Goal: Task Accomplishment & Management: Manage account settings

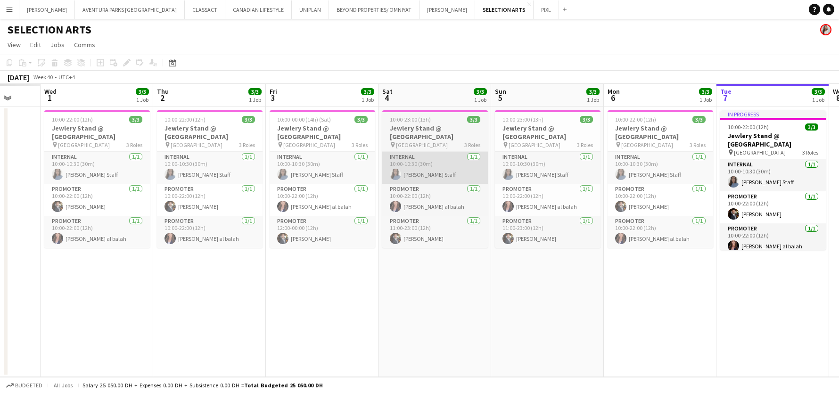
scroll to position [0, 294]
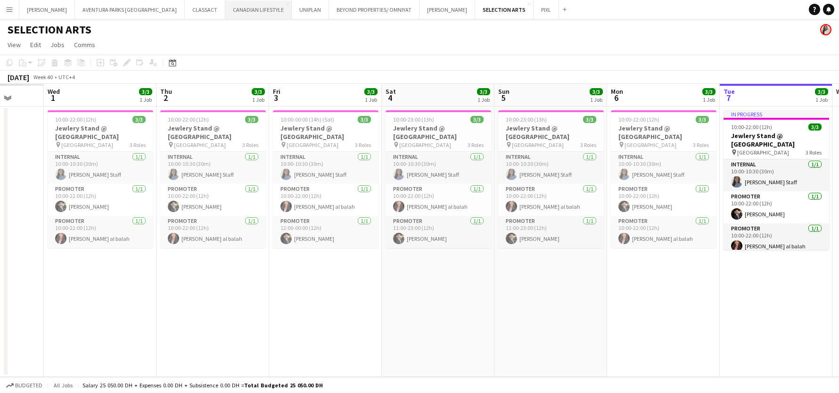
click at [225, 13] on button "CANADIAN LIFESTYLE Close" at bounding box center [258, 9] width 66 height 18
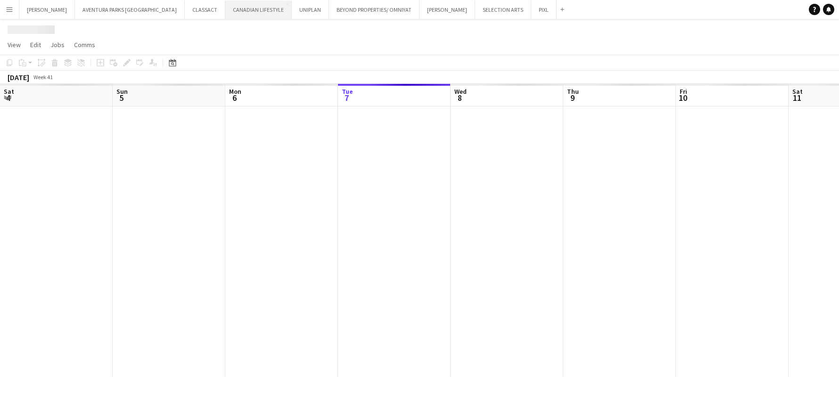
scroll to position [0, 225]
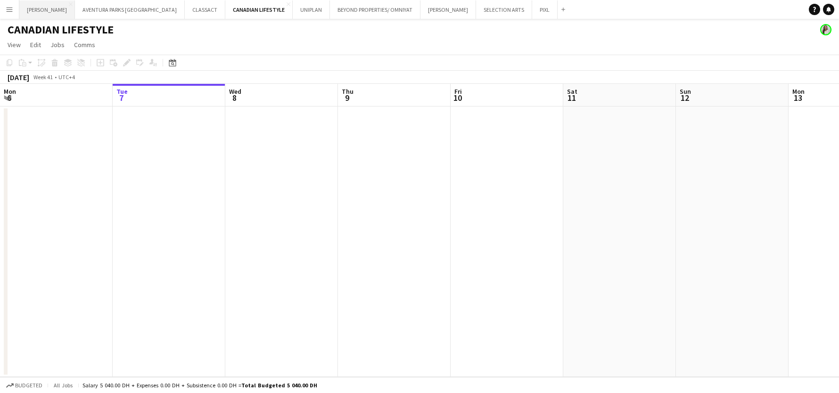
click at [41, 11] on button "[PERSON_NAME] Close" at bounding box center [47, 9] width 56 height 18
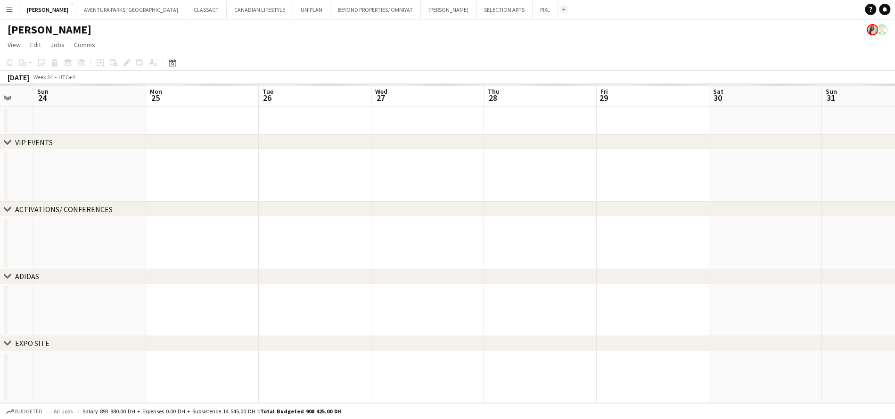
click at [560, 10] on button "Add" at bounding box center [564, 10] width 8 height 8
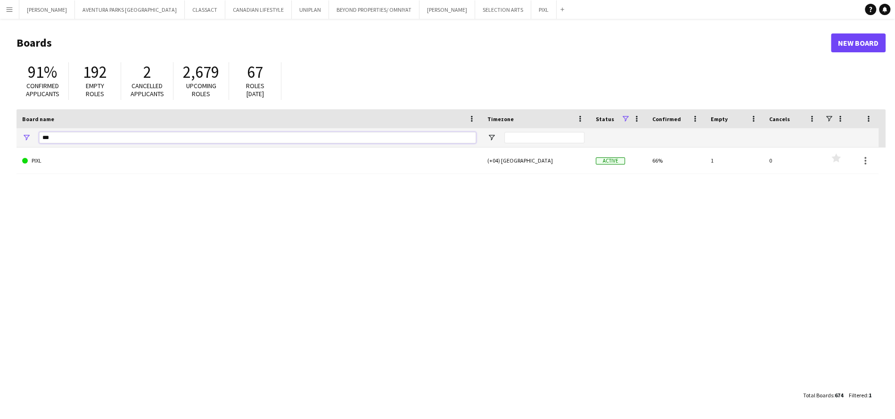
drag, startPoint x: 61, startPoint y: 138, endPoint x: 31, endPoint y: 136, distance: 30.7
click at [31, 136] on div "***" at bounding box center [249, 137] width 465 height 19
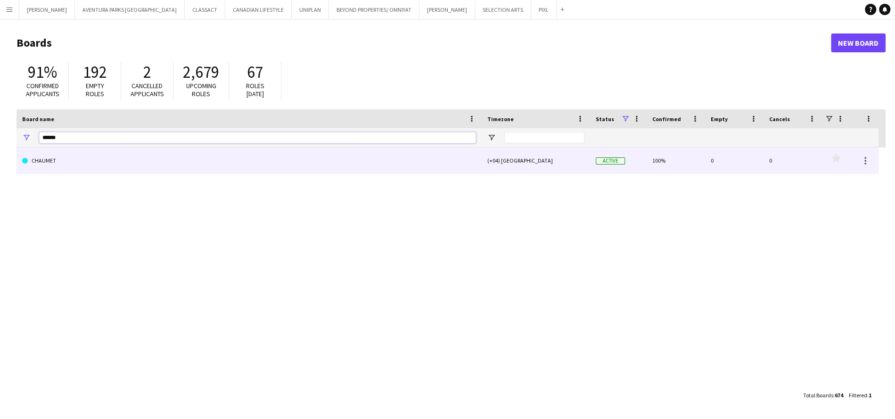
type input "******"
click at [79, 154] on link "CHAUMET" at bounding box center [249, 161] width 454 height 26
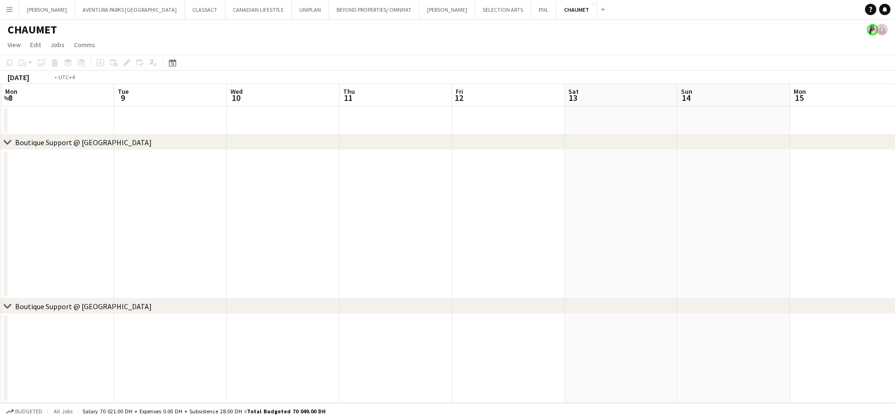
scroll to position [0, 218]
click at [475, 10] on button "SELECTION ARTS Close" at bounding box center [503, 9] width 56 height 18
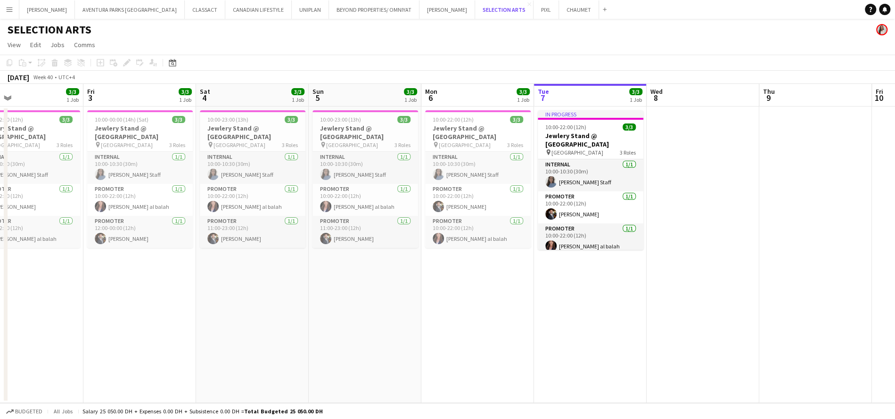
scroll to position [0, 250]
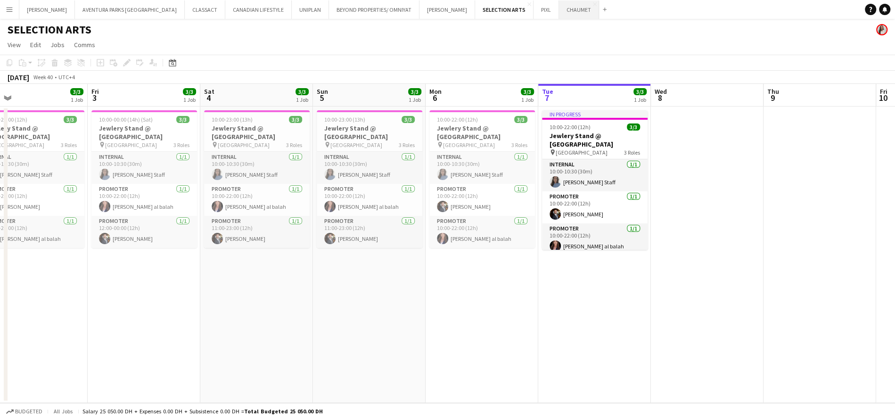
click at [559, 8] on button "CHAUMET Close" at bounding box center [579, 9] width 40 height 18
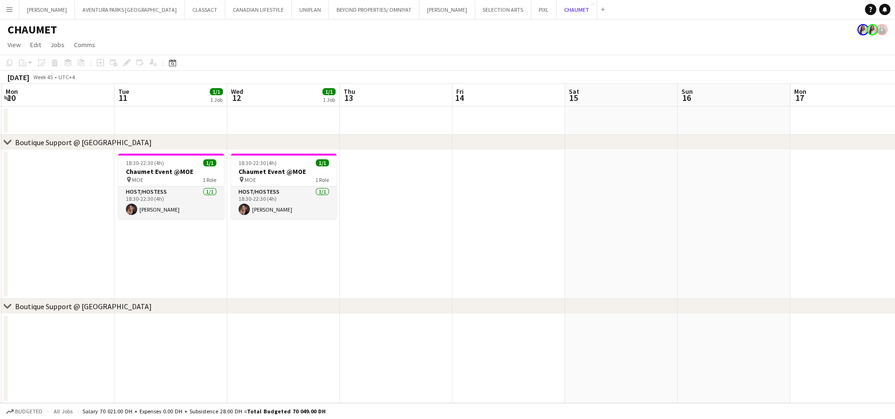
scroll to position [0, 208]
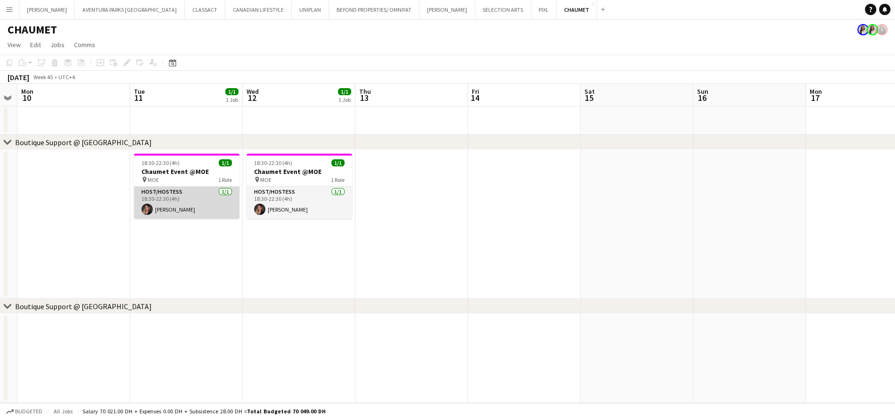
click at [162, 210] on app-card-role "Host/Hostess [DATE] 18:30-22:30 (4h) [PERSON_NAME]" at bounding box center [187, 203] width 106 height 32
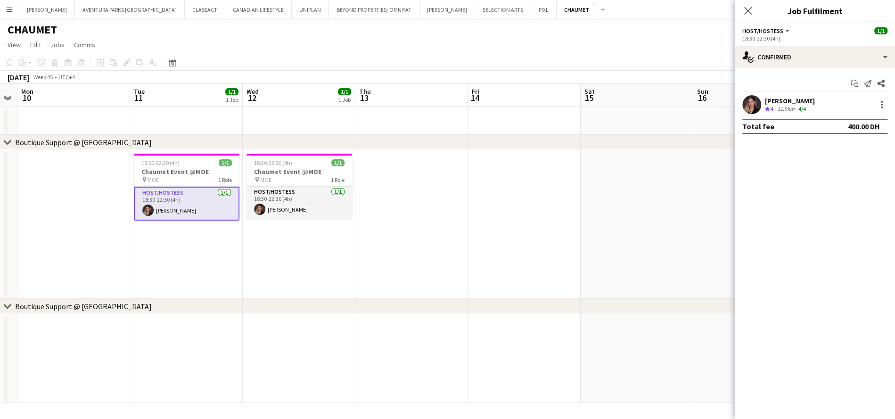
click at [751, 106] on app-user-avatar at bounding box center [752, 104] width 19 height 19
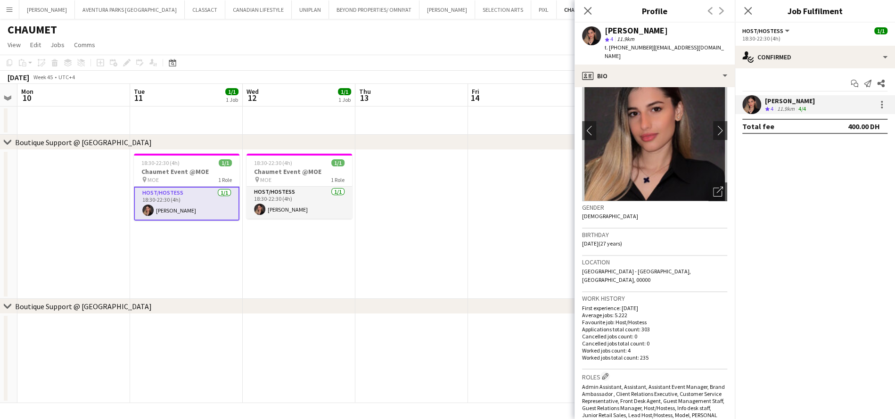
scroll to position [0, 0]
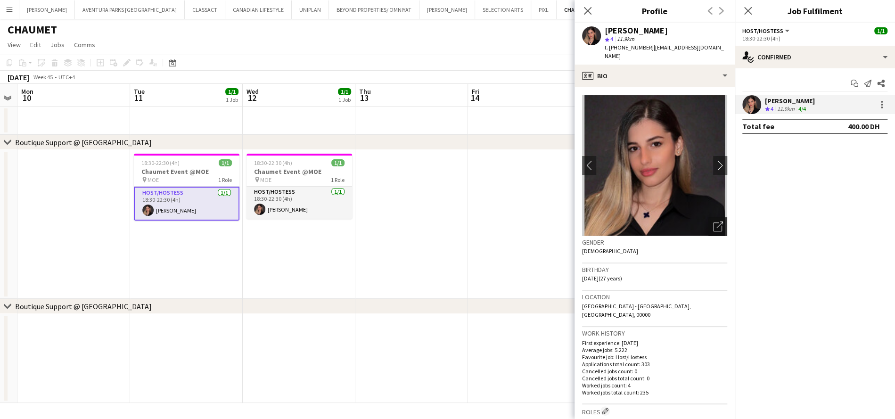
click at [718, 222] on icon "Open photos pop-in" at bounding box center [718, 227] width 10 height 10
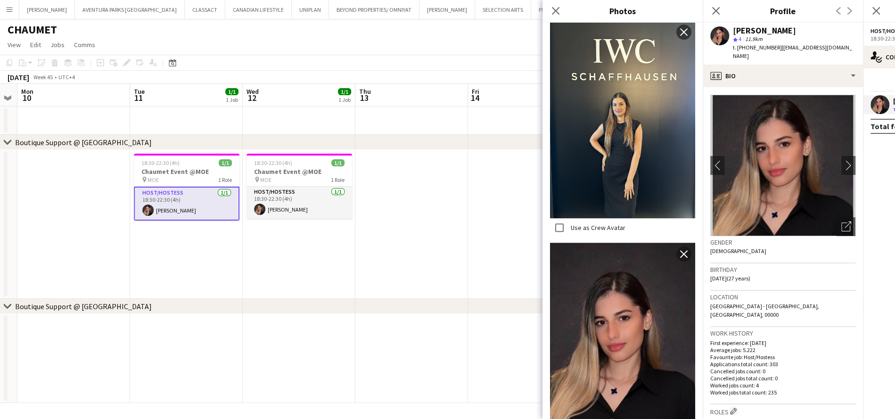
scroll to position [398, 0]
click at [278, 244] on app-date-cell "18:30-22:30 (4h) 1/1 Chaumet Event @MOE pin MOE 1 Role Host/Hostess [DATE] 18:3…" at bounding box center [299, 224] width 113 height 149
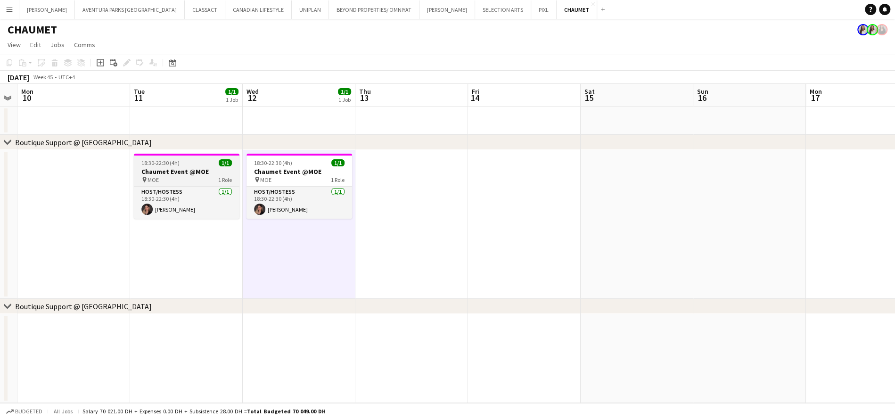
click at [196, 173] on h3 "Chaumet Event @MOE" at bounding box center [187, 171] width 106 height 8
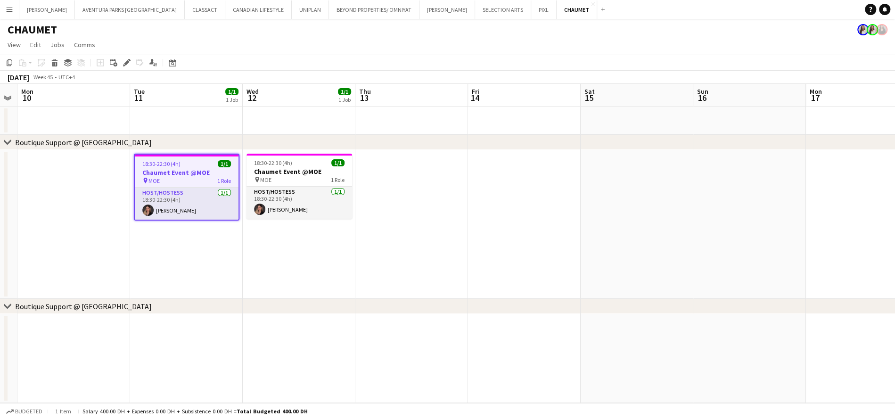
click at [119, 62] on div "Add job Add linked Job Edit Edit linked Job Applicants" at bounding box center [123, 62] width 72 height 11
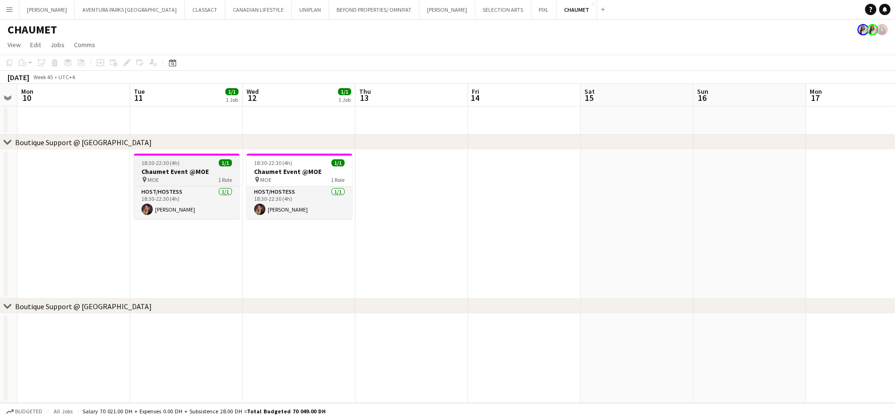
click at [174, 165] on span "18:30-22:30 (4h)" at bounding box center [160, 162] width 38 height 7
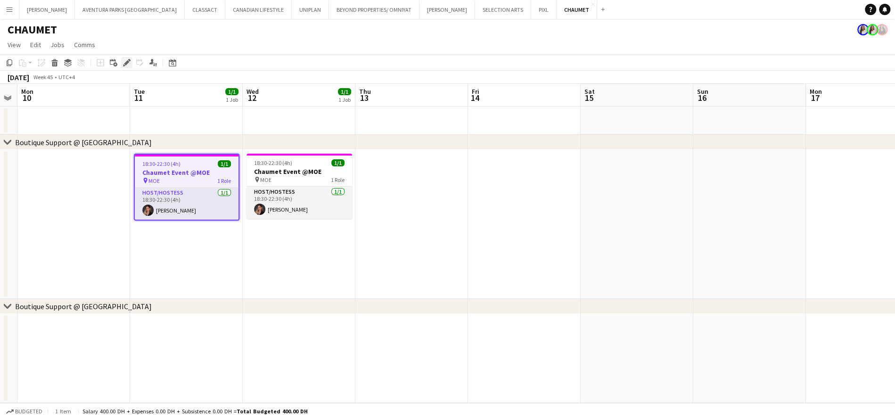
click at [126, 57] on div "Edit" at bounding box center [126, 62] width 11 height 11
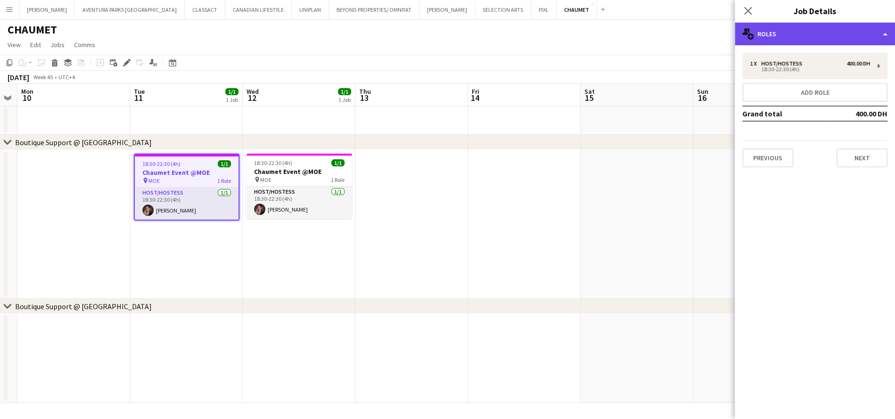
click at [819, 29] on div "multiple-users-add Roles" at bounding box center [815, 34] width 160 height 23
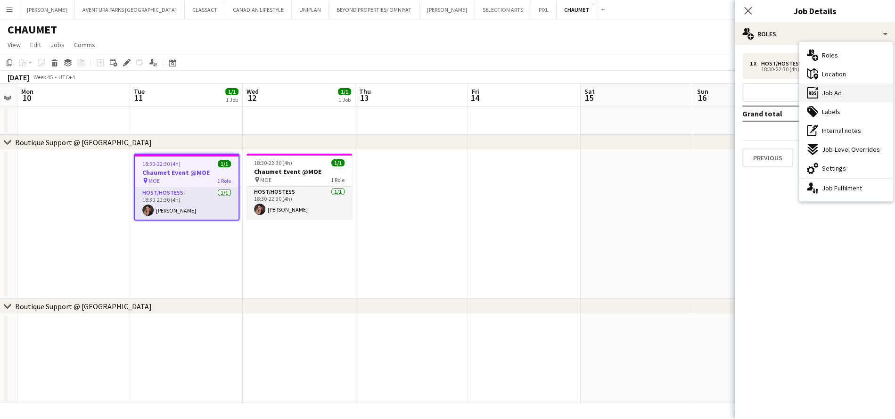
click at [829, 95] on span "Job Ad" at bounding box center [832, 93] width 20 height 8
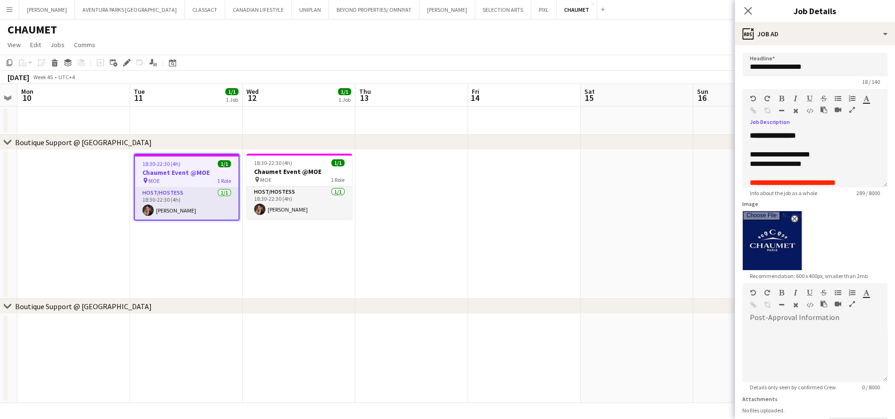
click at [839, 111] on button "button" at bounding box center [852, 110] width 7 height 8
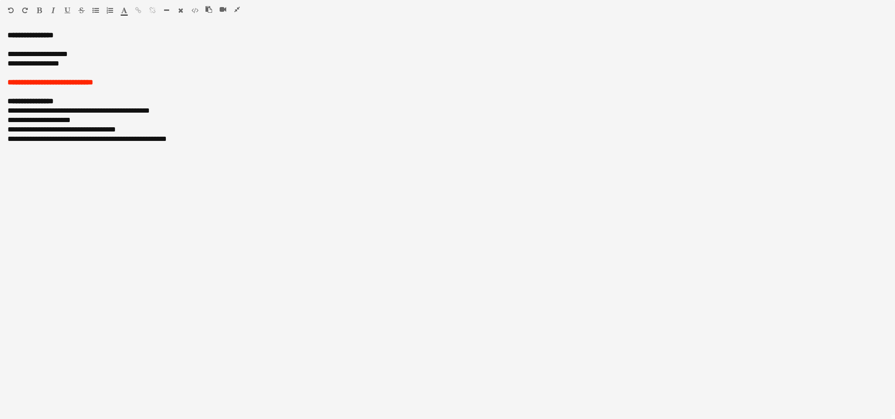
click at [239, 9] on icon "button" at bounding box center [237, 9] width 6 height 7
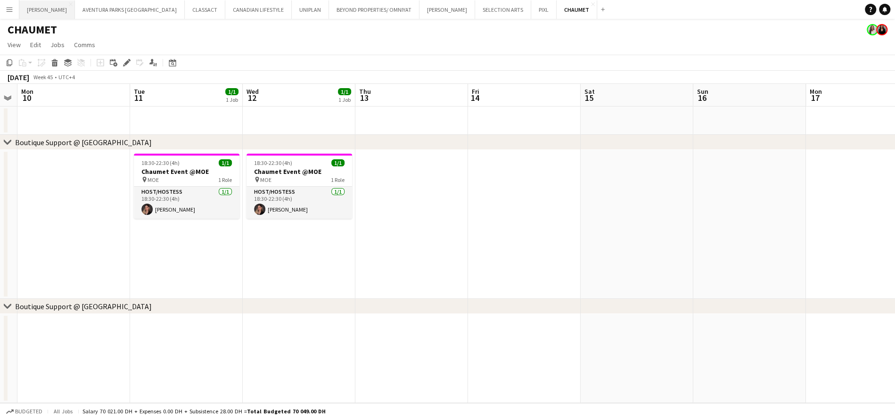
click at [45, 14] on button "[PERSON_NAME] Close" at bounding box center [47, 9] width 56 height 18
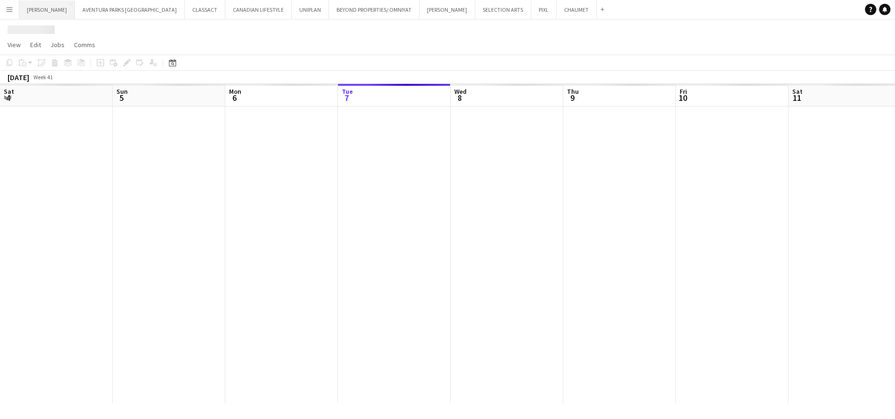
scroll to position [0, 225]
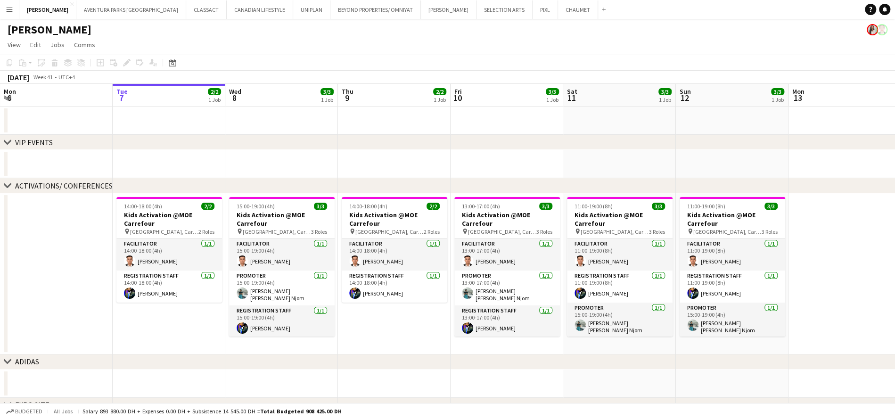
click at [570, 8] on app-navbar "Menu Boards Boards Boards All jobs Status Workforce Workforce My Workforce Recr…" at bounding box center [447, 9] width 895 height 19
click at [366, 7] on button "BEYOND PROPERTIES/ OMNIYAT Close" at bounding box center [376, 9] width 91 height 18
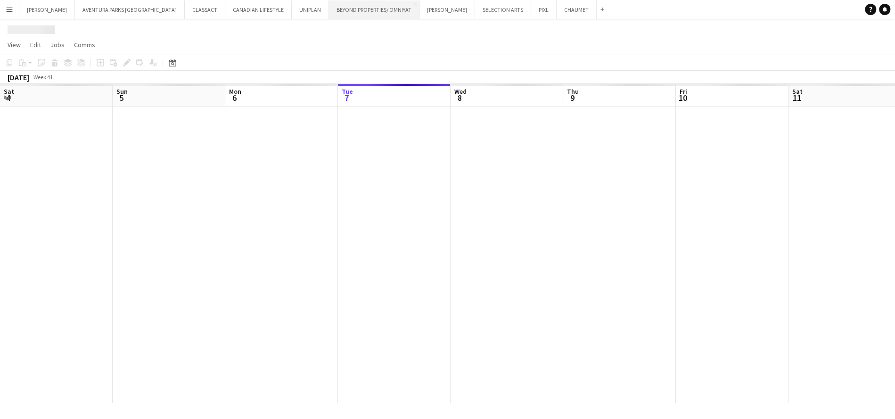
scroll to position [0, 225]
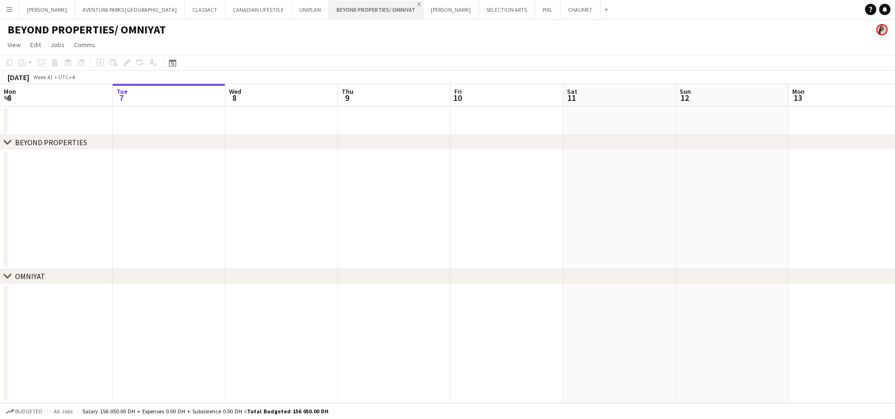
click at [417, 3] on app-icon "Close" at bounding box center [419, 4] width 4 height 4
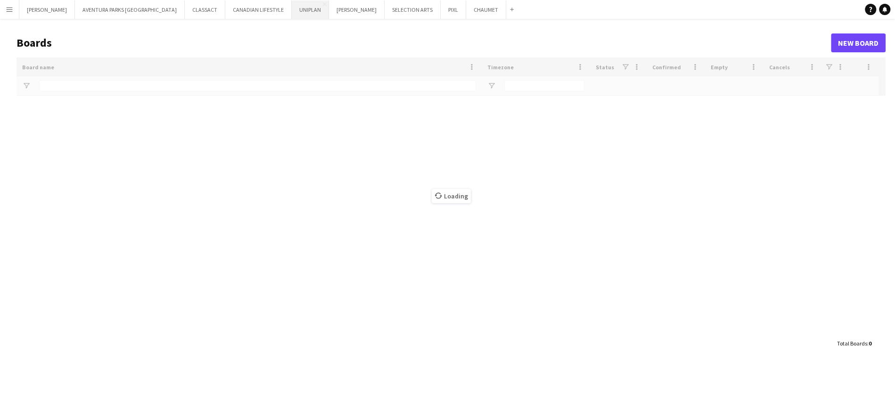
click at [292, 8] on button "UNIPLAN Close" at bounding box center [310, 9] width 37 height 18
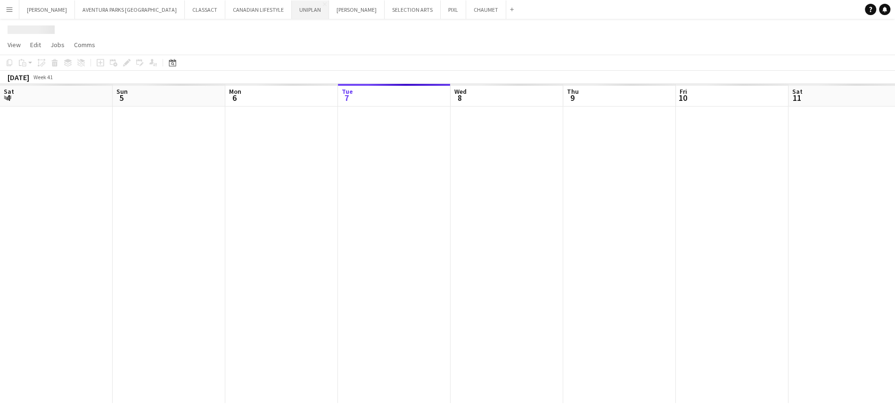
scroll to position [0, 225]
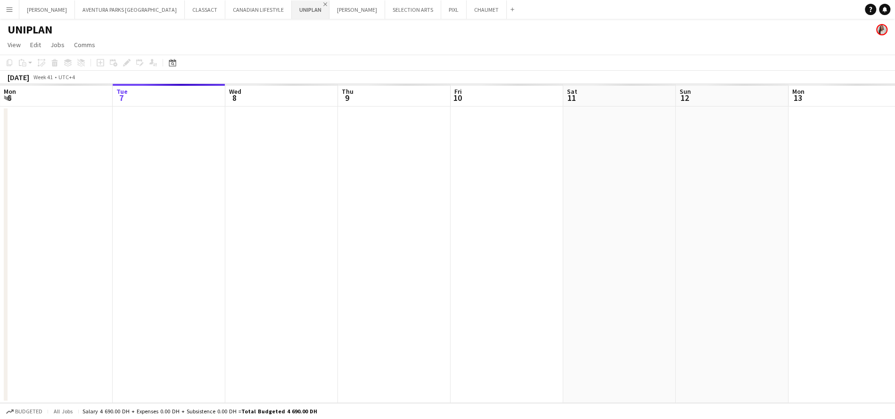
click at [323, 3] on app-icon "Close" at bounding box center [325, 4] width 4 height 4
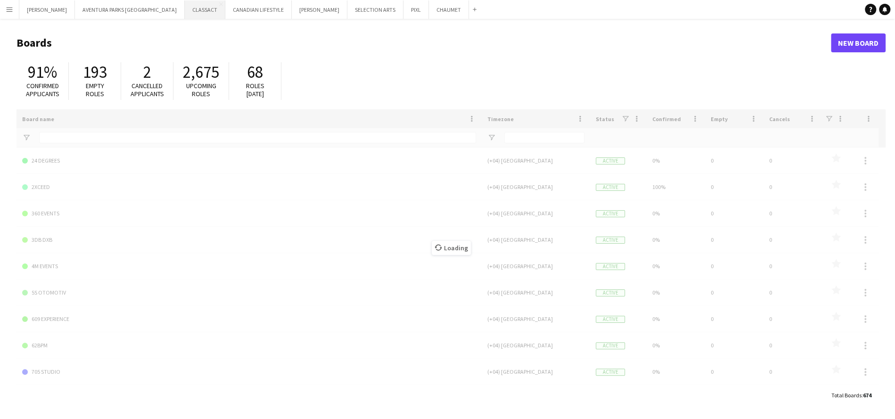
click at [185, 10] on button "CLASSACT Close" at bounding box center [205, 9] width 41 height 18
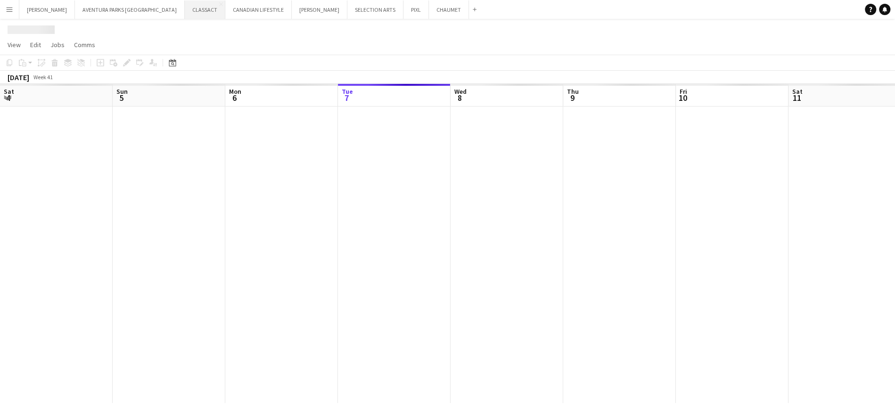
scroll to position [0, 225]
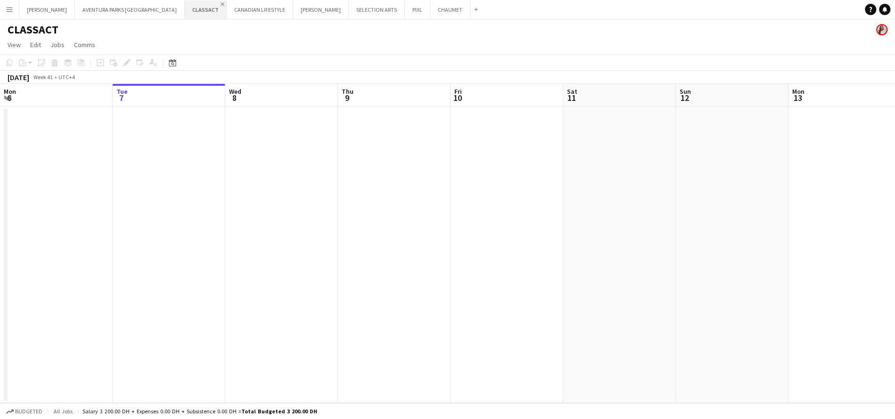
click at [221, 3] on app-icon "Close" at bounding box center [223, 4] width 4 height 4
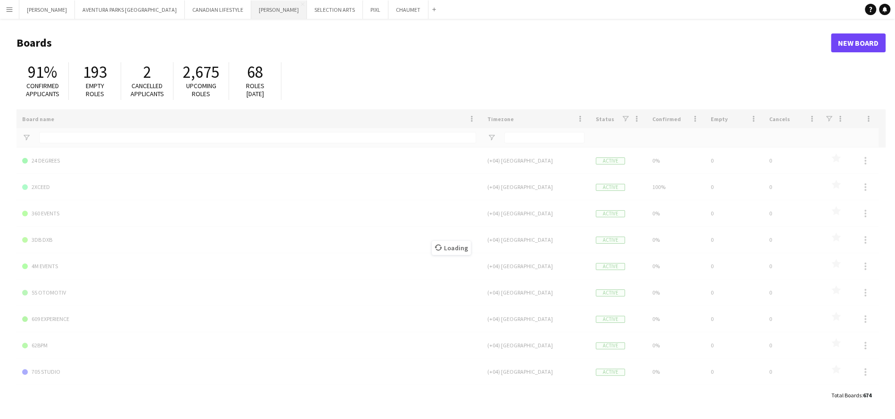
type input "******"
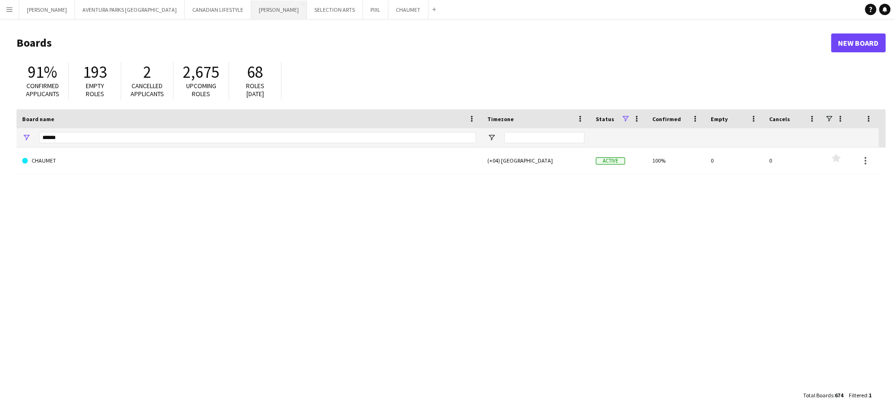
click at [251, 15] on button "[PERSON_NAME] Close" at bounding box center [279, 9] width 56 height 18
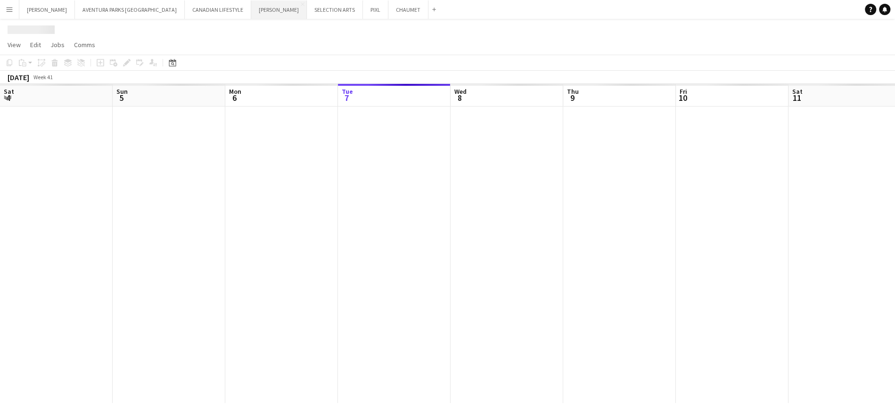
scroll to position [0, 225]
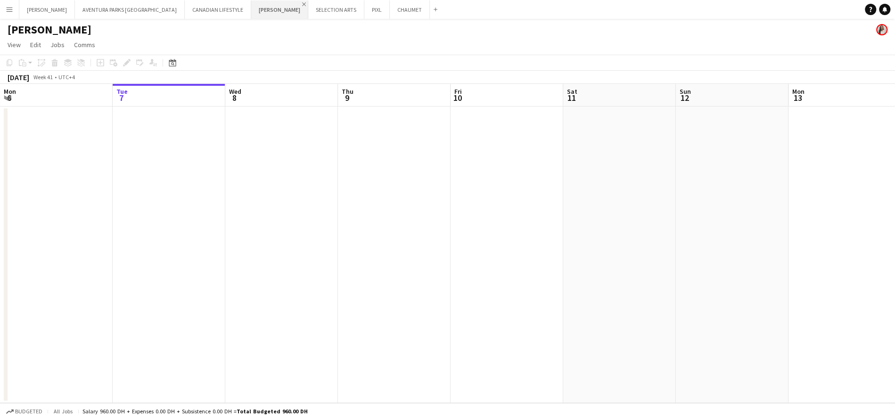
click at [302, 5] on app-icon "Close" at bounding box center [304, 4] width 4 height 4
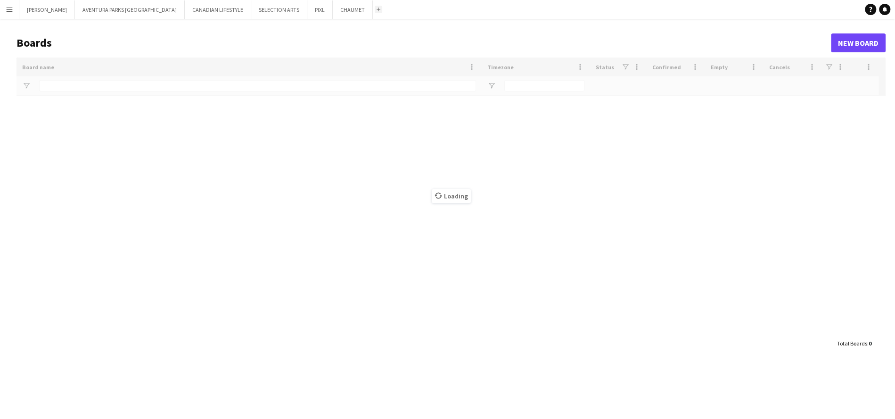
click at [377, 8] on app-icon "Add" at bounding box center [379, 10] width 4 height 4
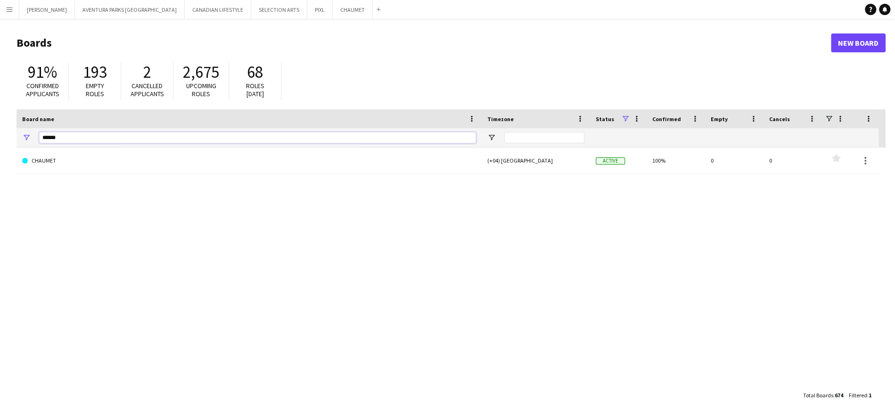
drag, startPoint x: 74, startPoint y: 142, endPoint x: 42, endPoint y: 134, distance: 33.0
click at [42, 134] on input "******" at bounding box center [257, 137] width 437 height 11
type input "*"
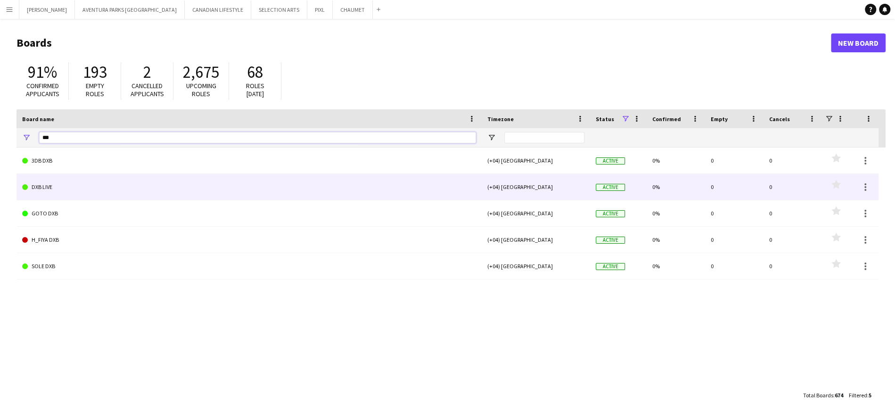
type input "***"
click at [68, 183] on link "DXB LIVE" at bounding box center [249, 187] width 454 height 26
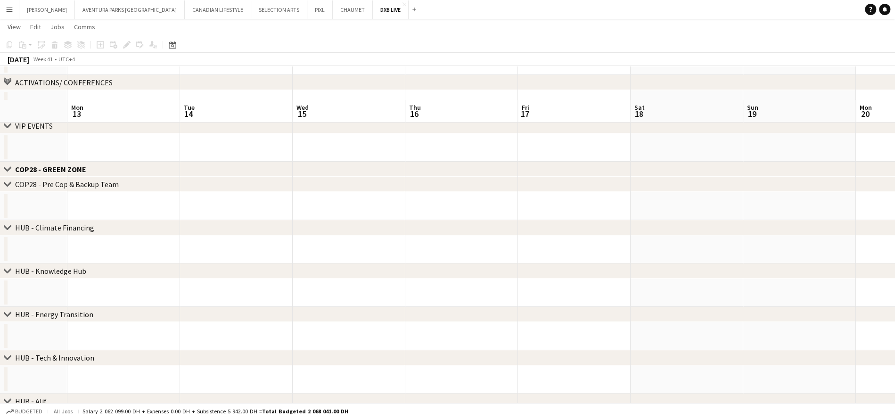
scroll to position [92, 0]
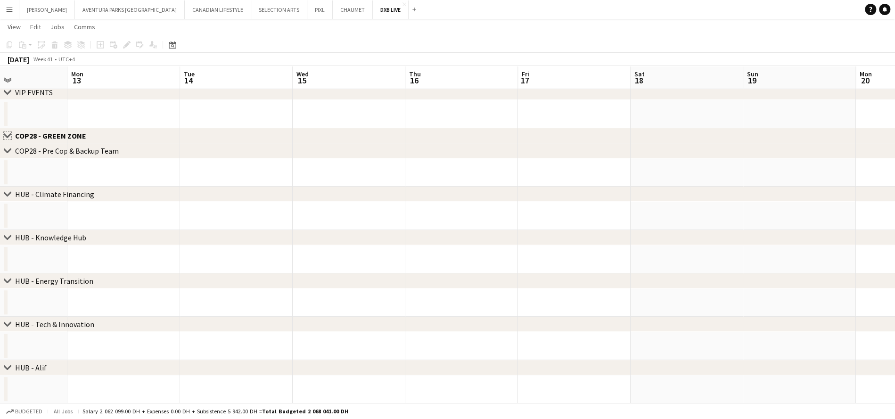
click at [8, 133] on app-icon "Close set" at bounding box center [8, 136] width 8 height 8
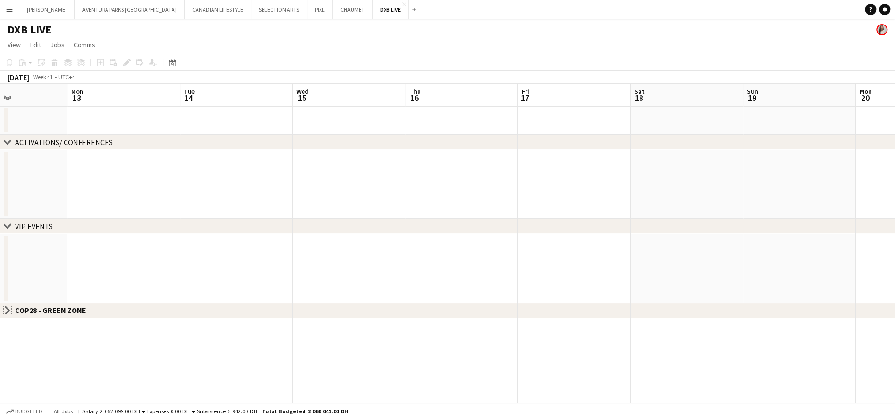
scroll to position [0, 0]
click at [403, 3] on app-icon "Close" at bounding box center [405, 4] width 4 height 4
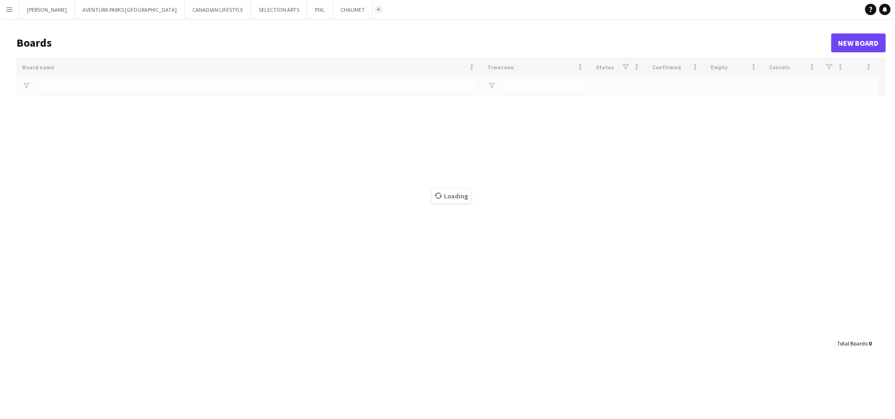
click at [375, 10] on button "Add" at bounding box center [379, 10] width 8 height 8
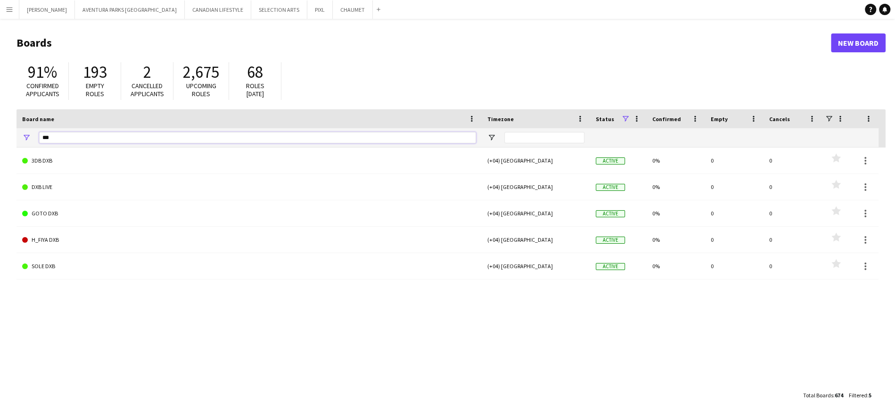
click at [146, 136] on input "***" at bounding box center [257, 137] width 437 height 11
type input "***"
click at [8, 12] on app-icon "Menu" at bounding box center [10, 10] width 8 height 8
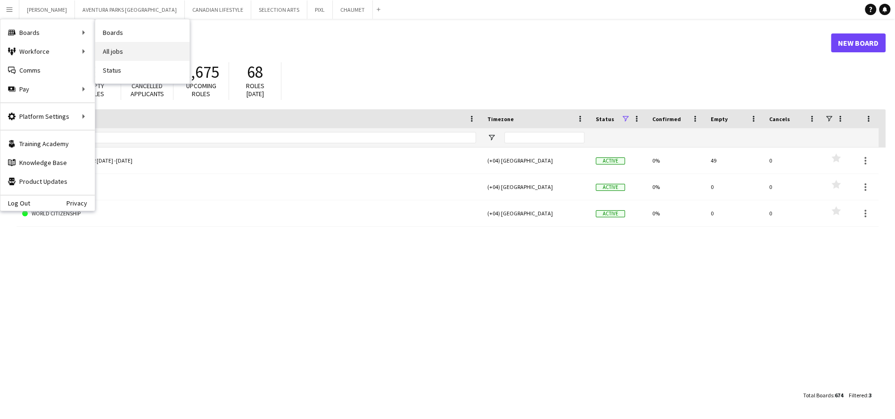
click at [130, 46] on link "All jobs" at bounding box center [142, 51] width 94 height 19
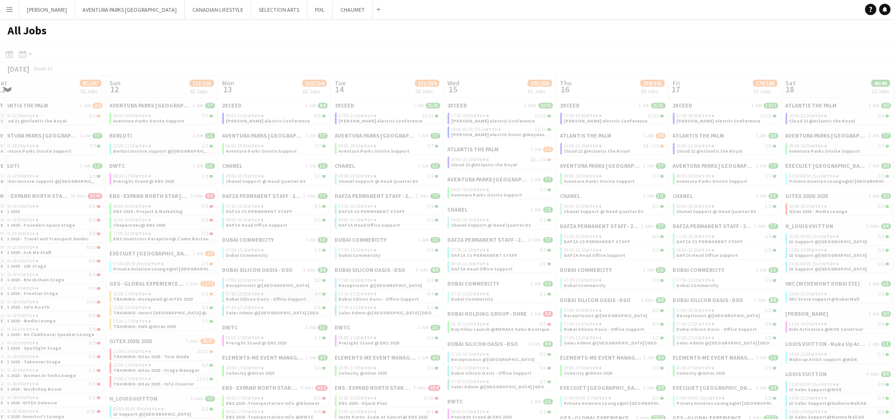
scroll to position [0, 286]
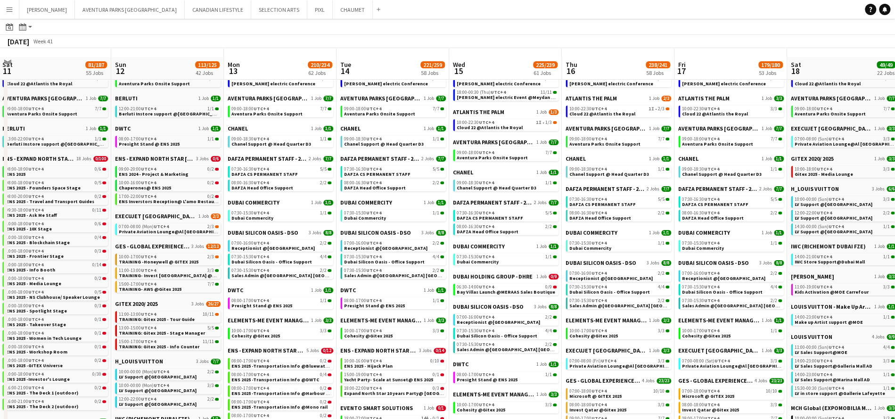
scroll to position [47, 0]
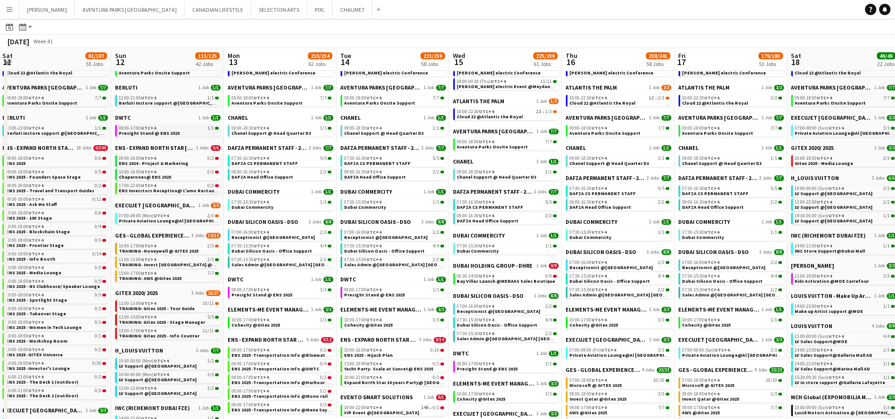
click at [138, 128] on span "08:00-17:00 UTC+4" at bounding box center [137, 128] width 37 height 5
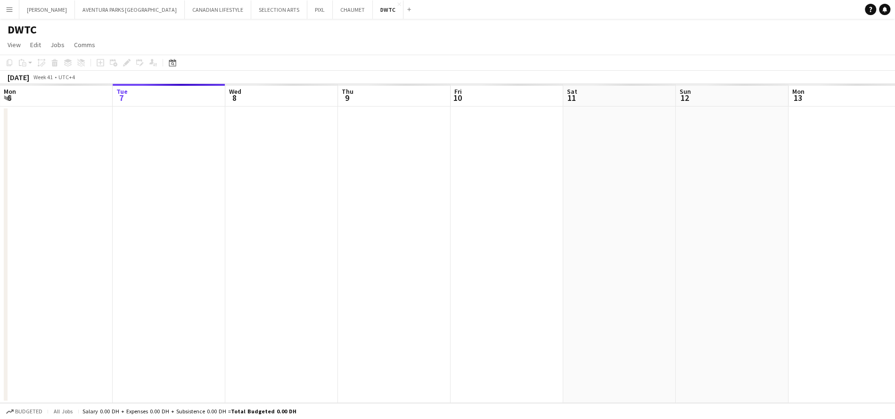
scroll to position [0, 324]
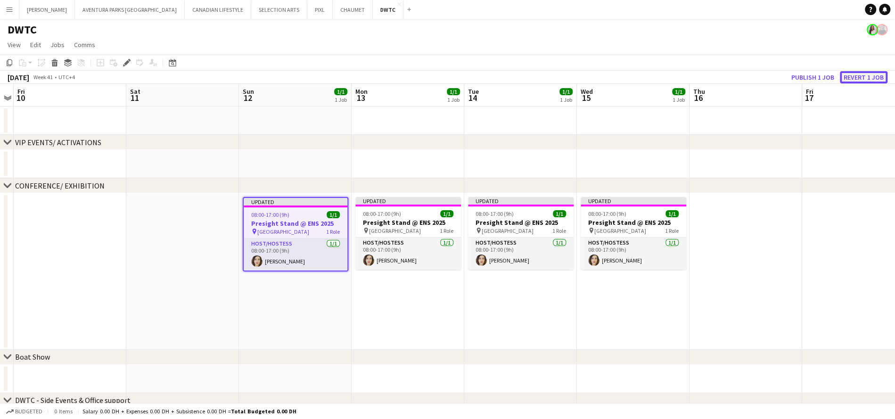
click at [864, 80] on button "Revert 1 job" at bounding box center [864, 77] width 48 height 12
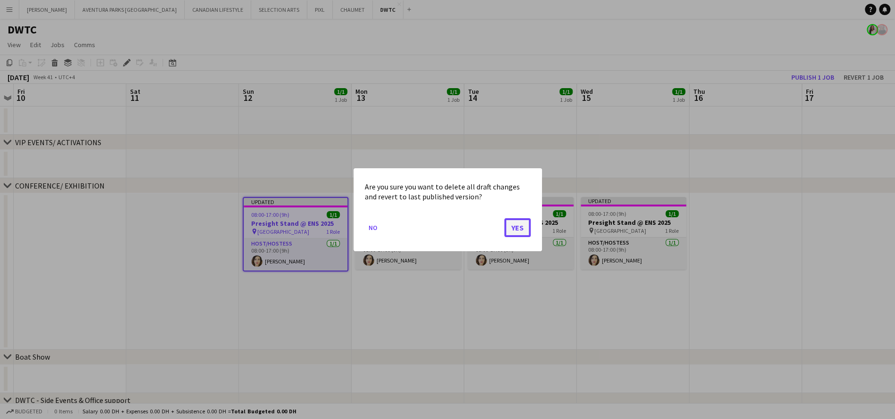
click at [518, 227] on button "Yes" at bounding box center [517, 227] width 26 height 19
